Goal: Information Seeking & Learning: Learn about a topic

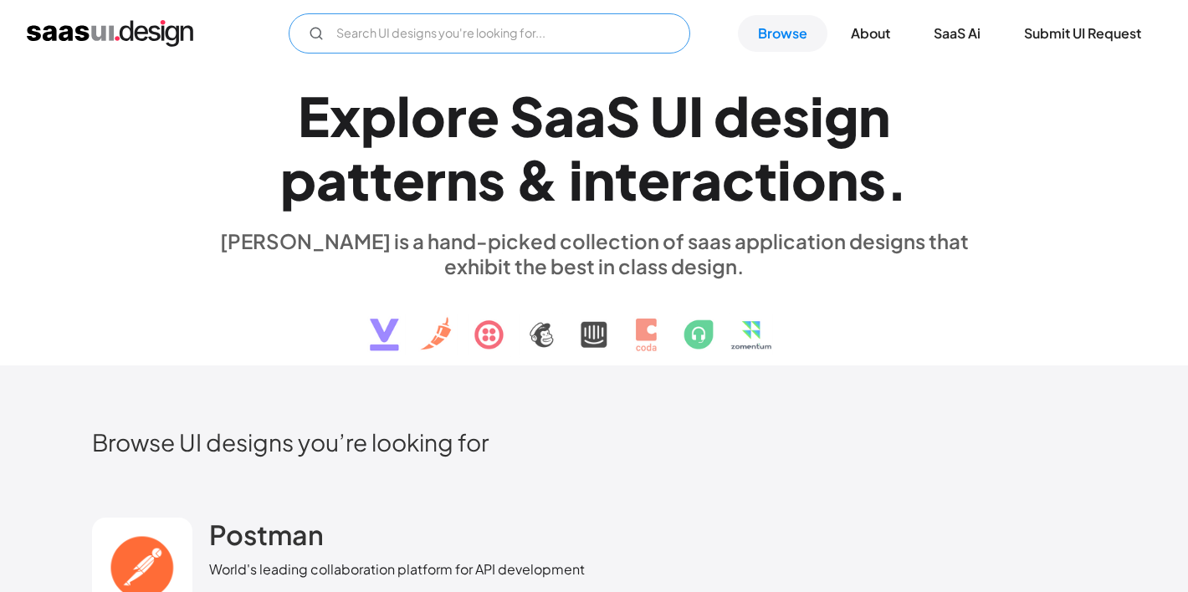
click at [568, 23] on input "Email Form" at bounding box center [489, 33] width 401 height 40
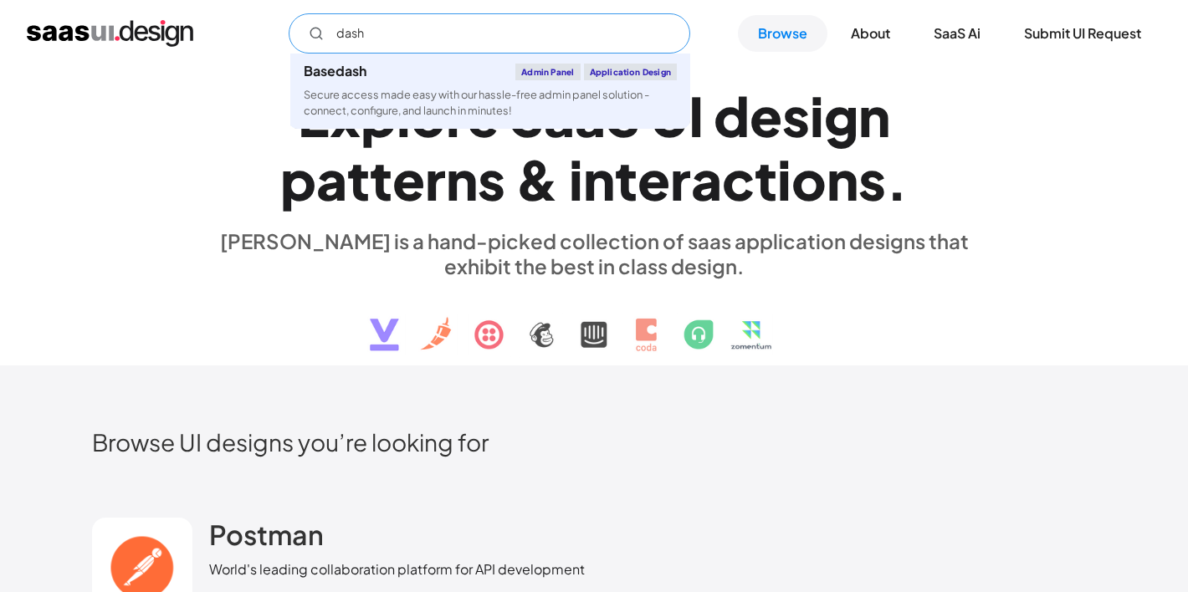
type input "dashb"
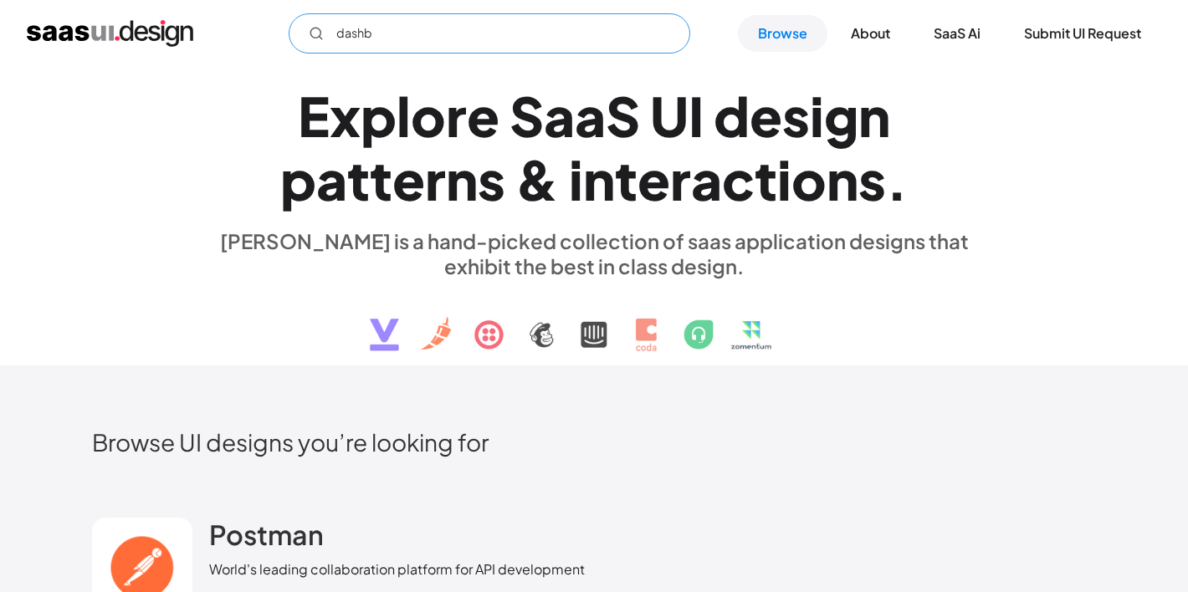
click at [568, 23] on input "dashb" at bounding box center [489, 33] width 401 height 40
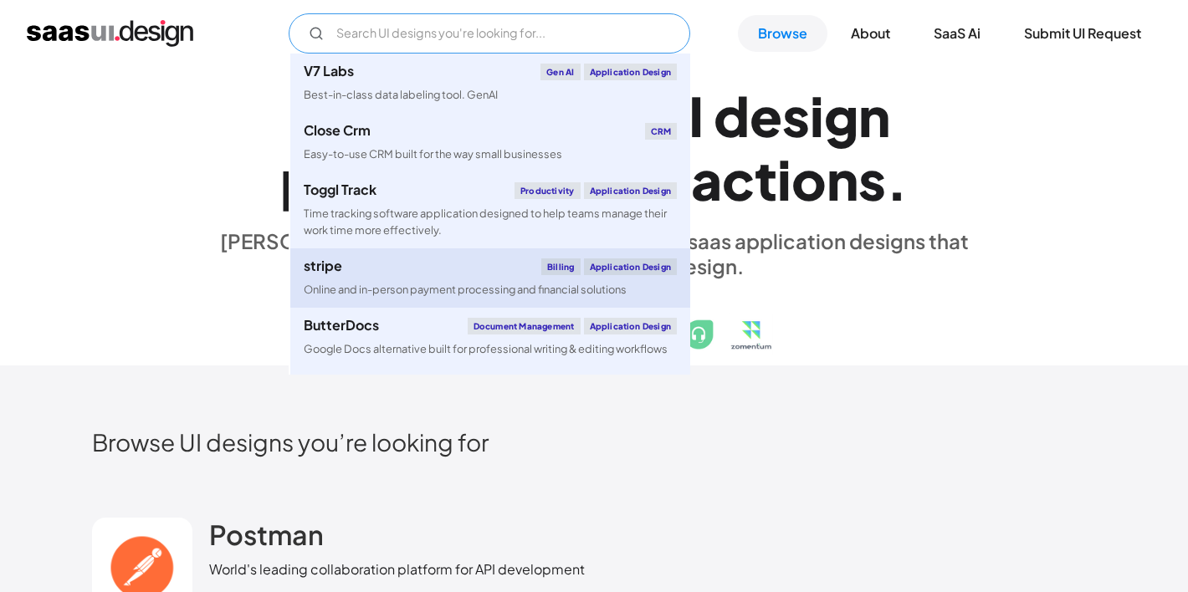
click at [418, 274] on div "stripe Billing Application Design" at bounding box center [490, 266] width 373 height 17
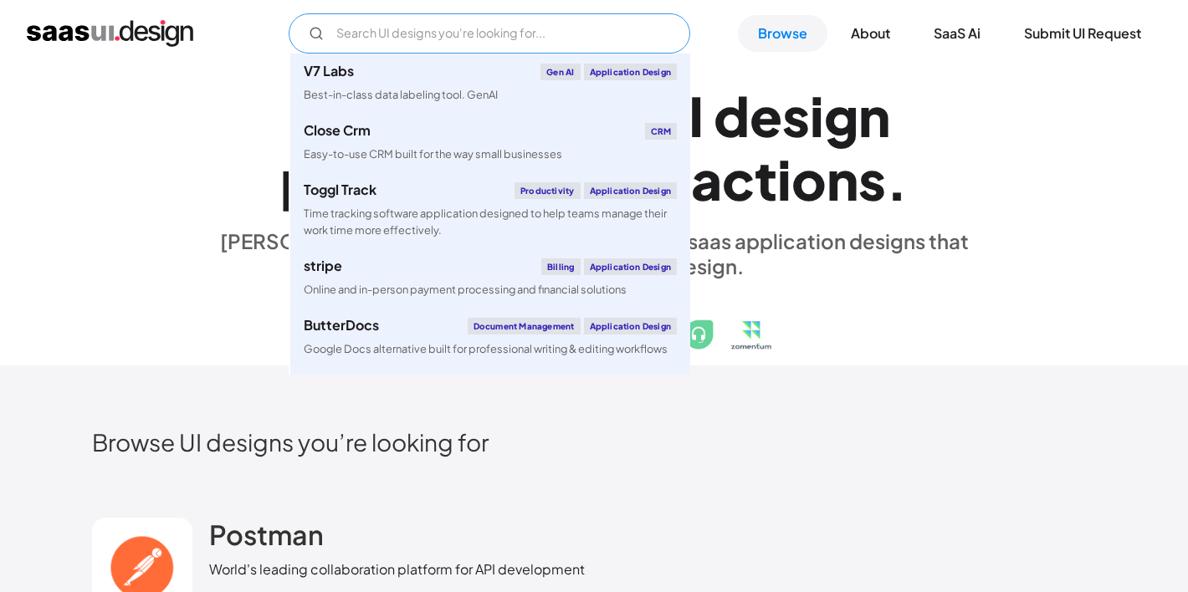
click at [603, 28] on input "Email Form" at bounding box center [489, 33] width 401 height 40
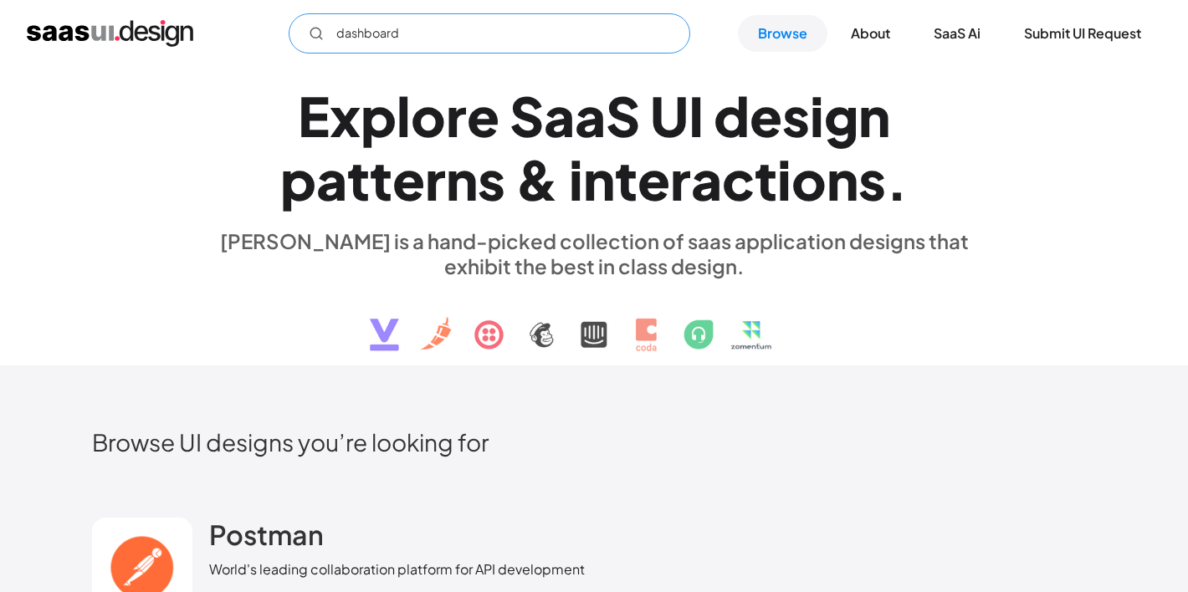
type input "dashboard"
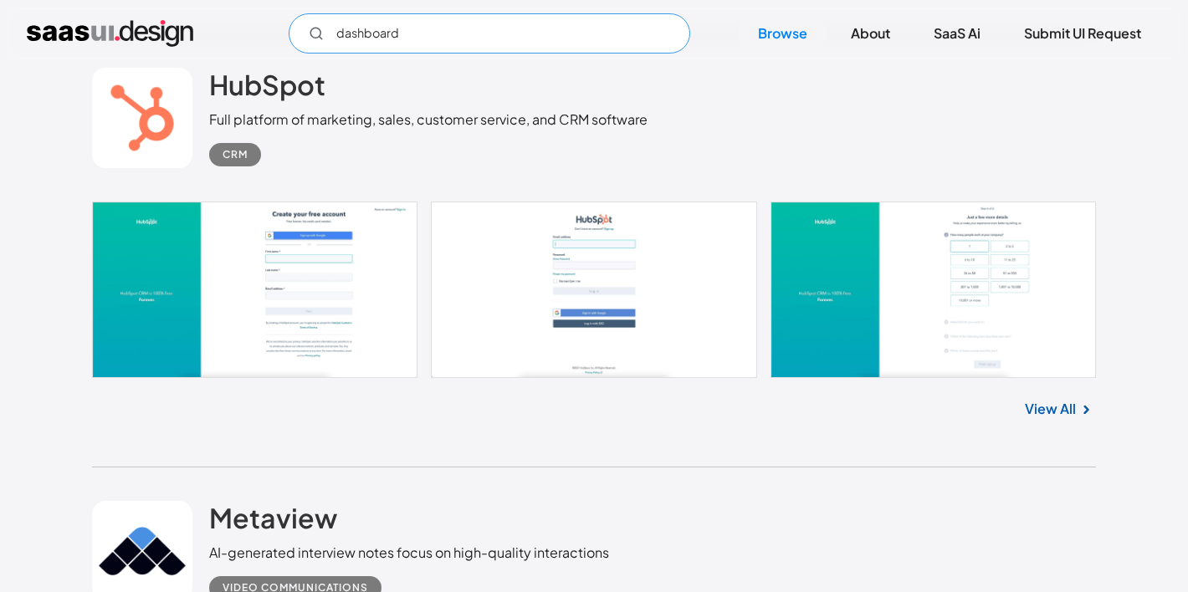
scroll to position [19134, 0]
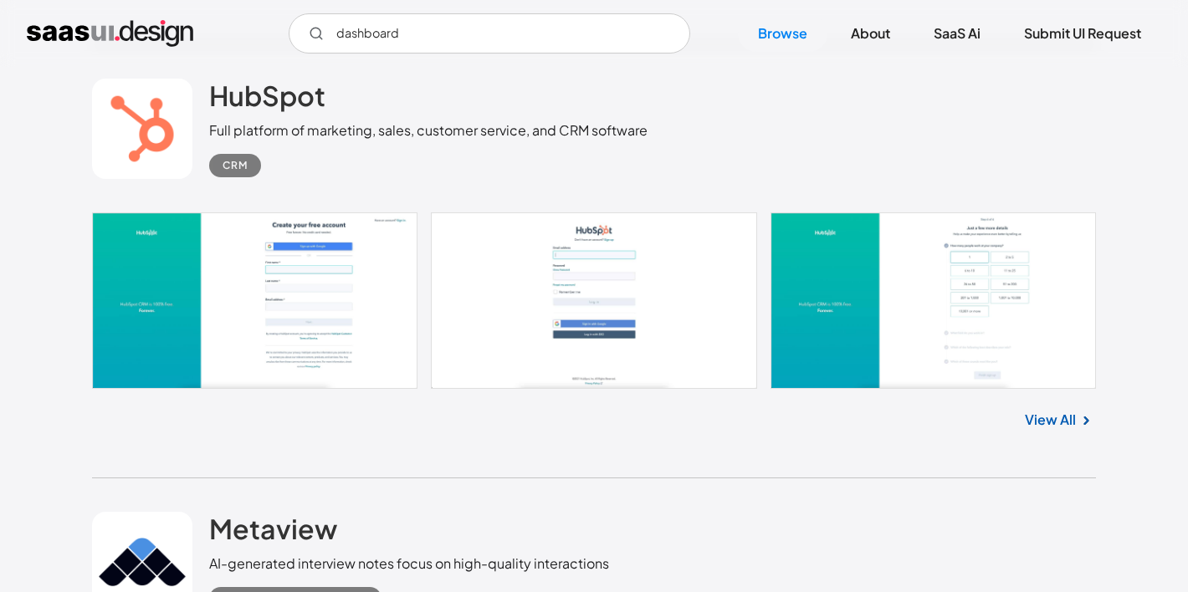
click at [315, 335] on link at bounding box center [594, 300] width 1004 height 176
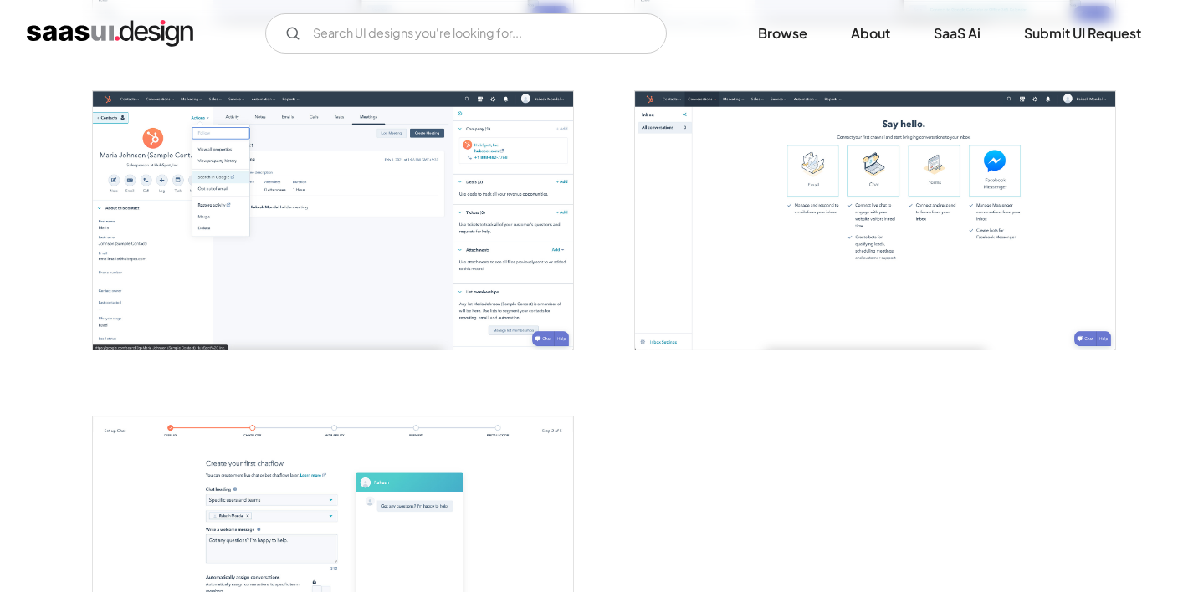
scroll to position [2253, 0]
